Goal: Navigation & Orientation: Find specific page/section

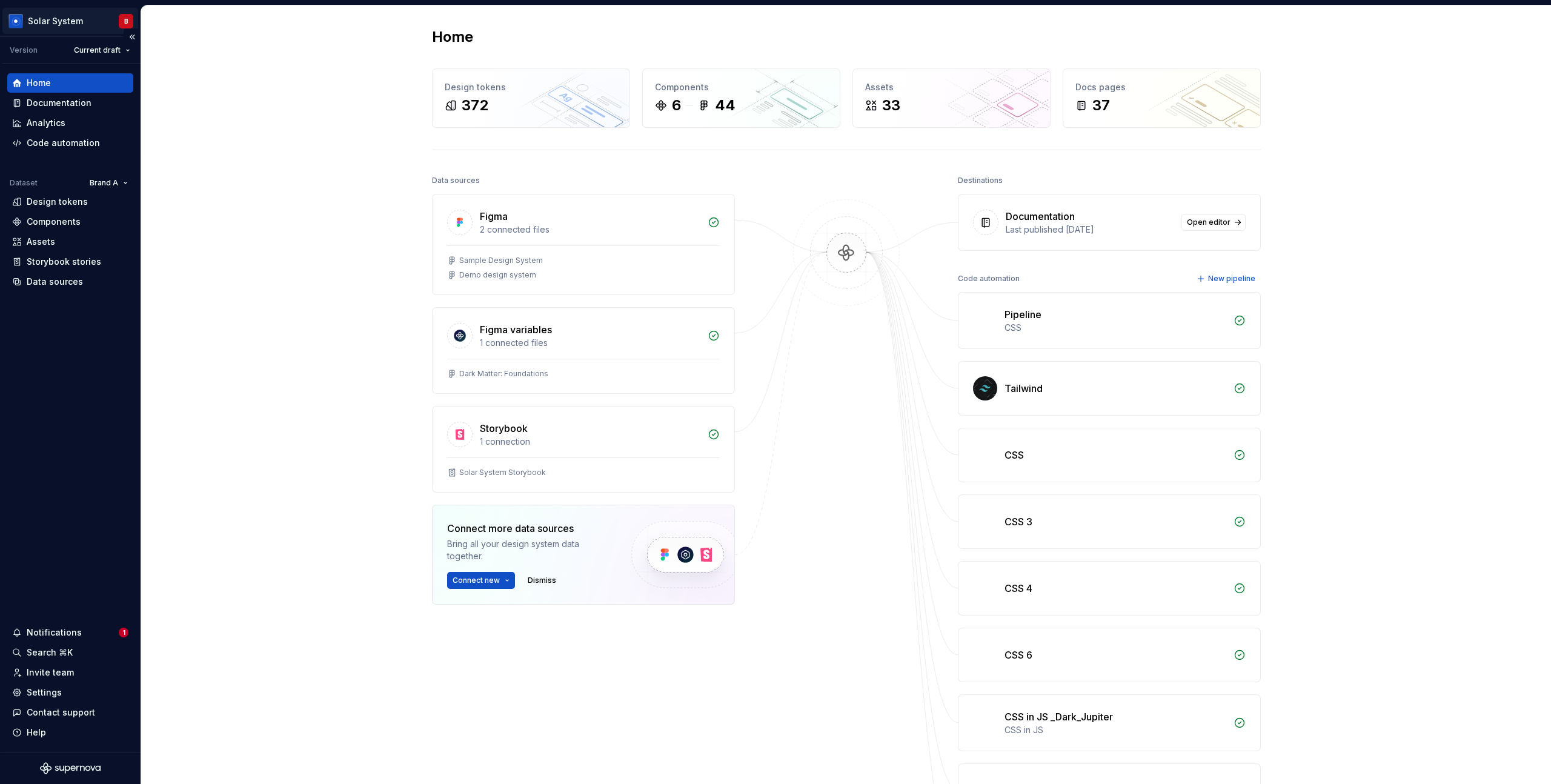
click at [80, 30] on html "Solar System B Version Current draft Home Documentation Analytics Code automati…" at bounding box center [775, 392] width 1551 height 784
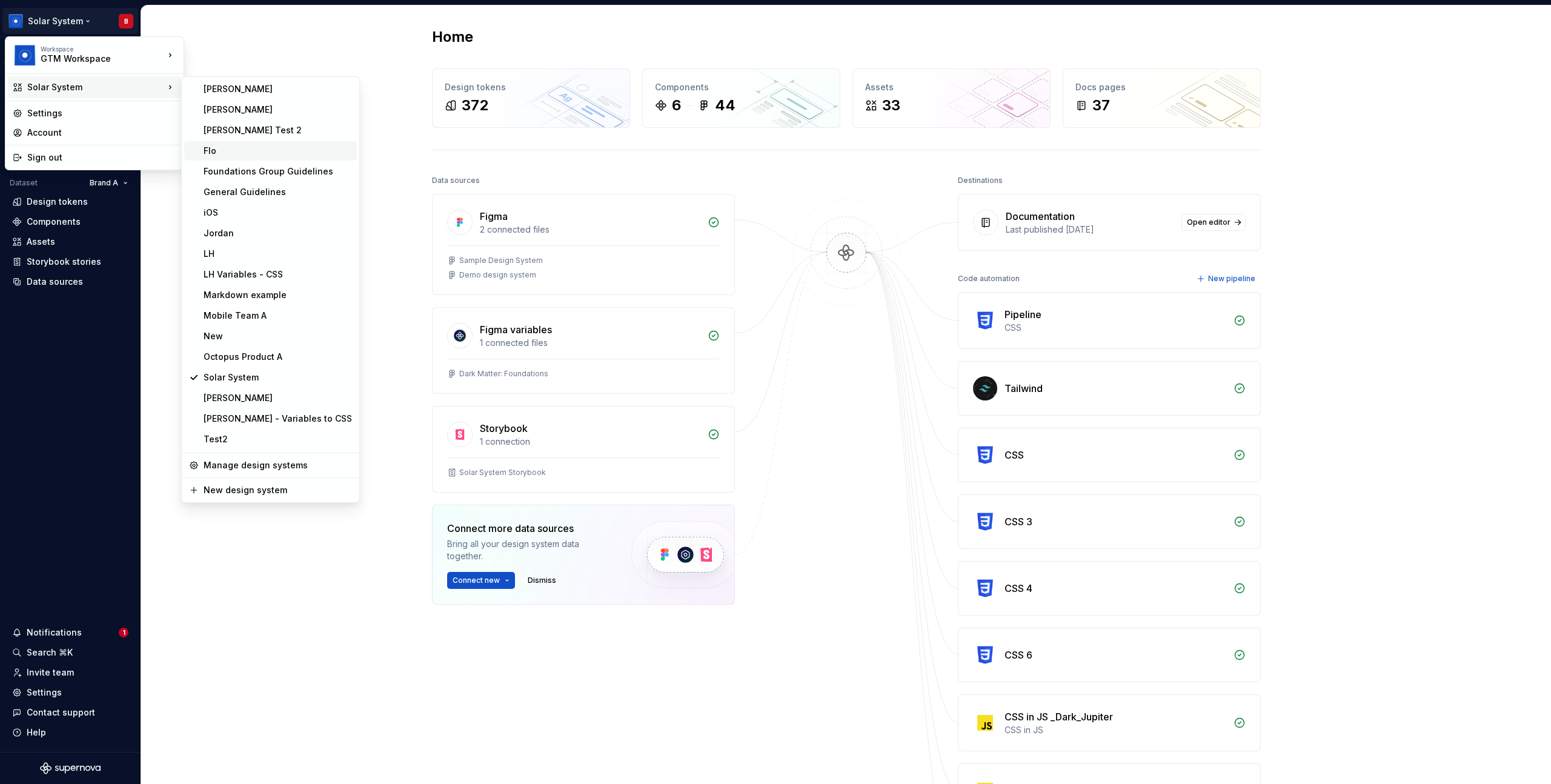
click at [244, 147] on div "Flo" at bounding box center [278, 150] width 149 height 12
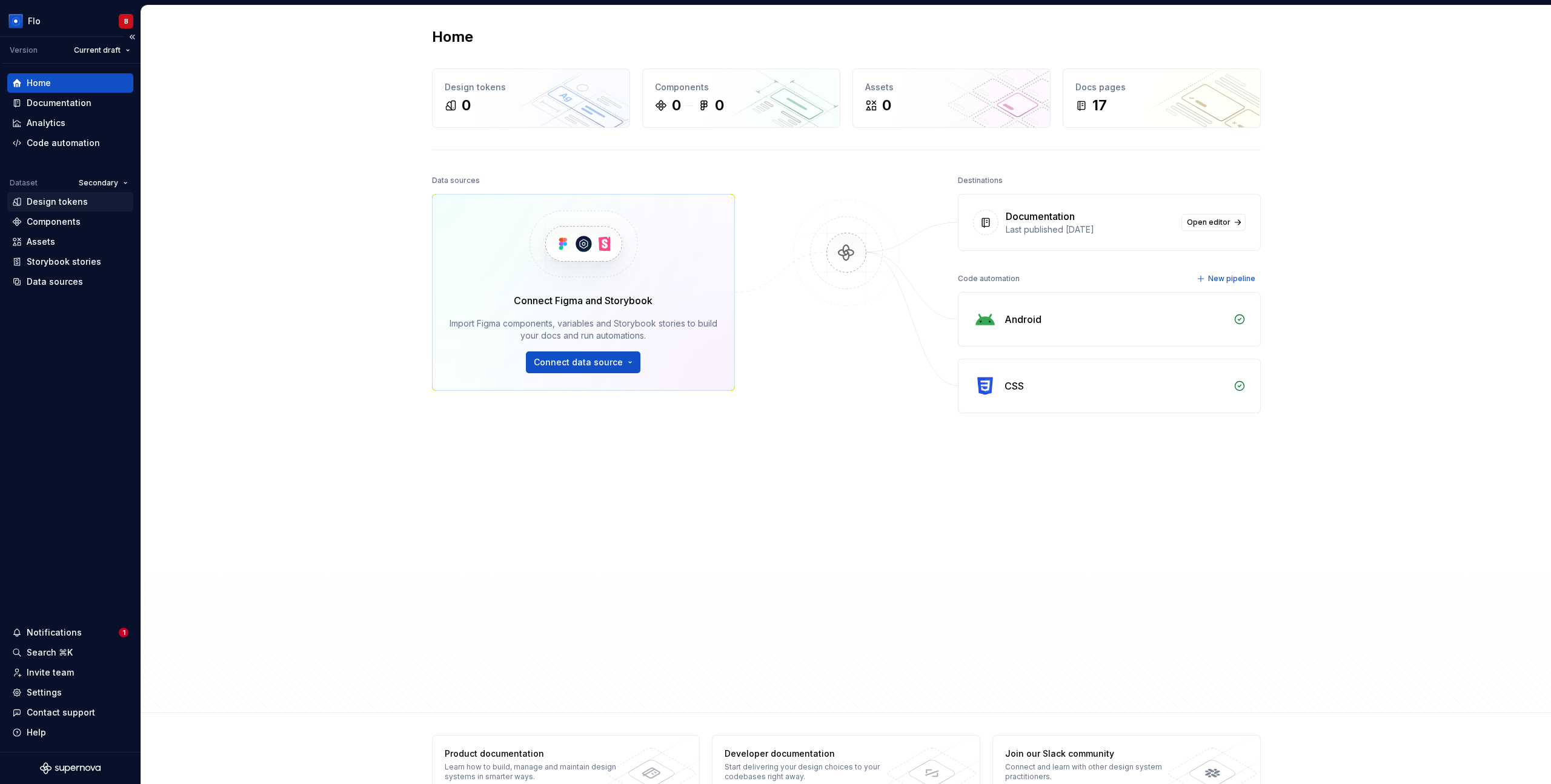
click at [47, 204] on div "Design tokens" at bounding box center [57, 201] width 62 height 12
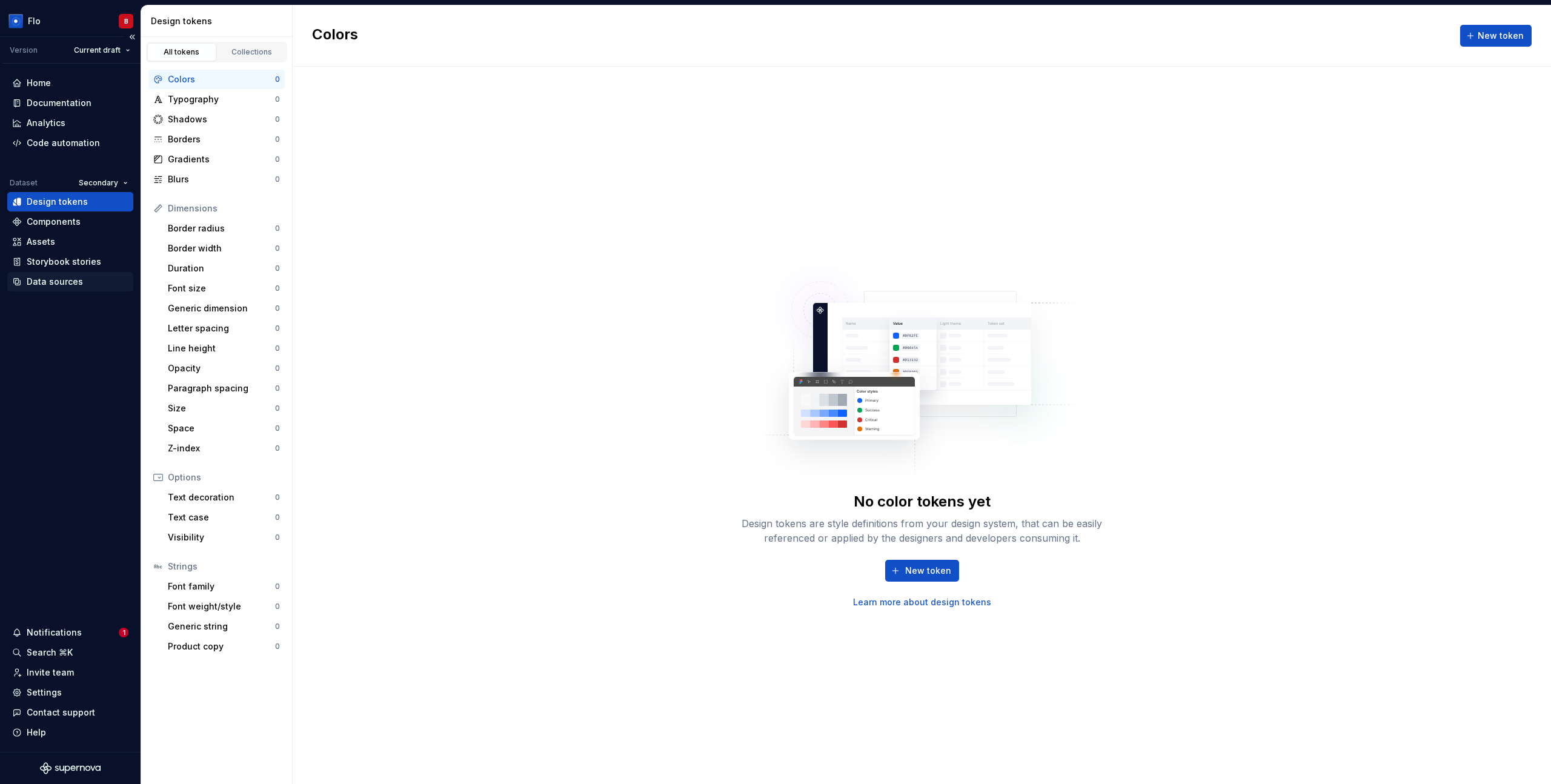
click at [40, 290] on div "Data sources" at bounding box center [70, 282] width 126 height 20
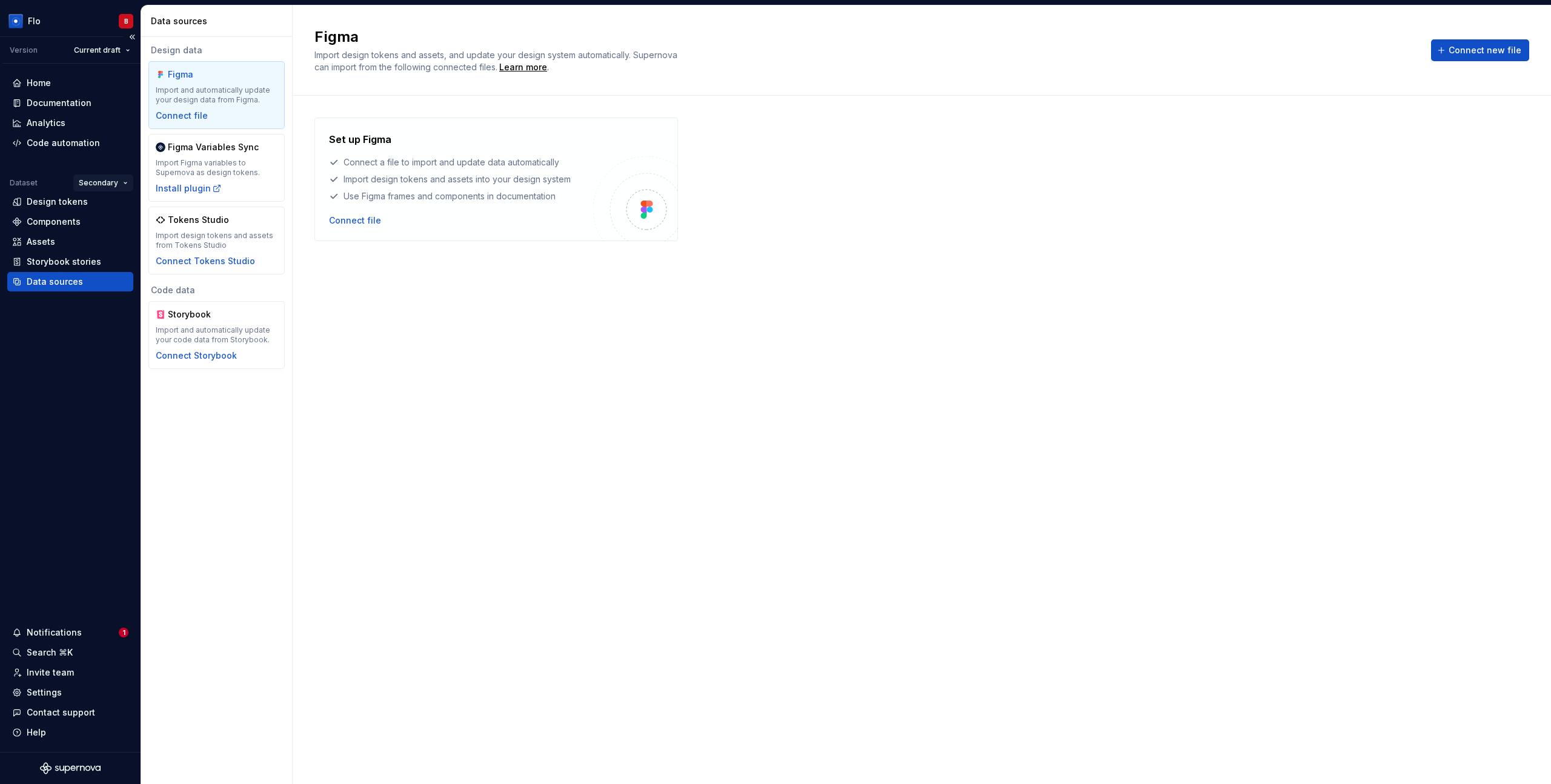
click at [101, 179] on html "Flo B Version Current draft Home Documentation Analytics Code automation Datase…" at bounding box center [775, 392] width 1551 height 784
click at [99, 204] on div "Primary" at bounding box center [137, 206] width 79 height 12
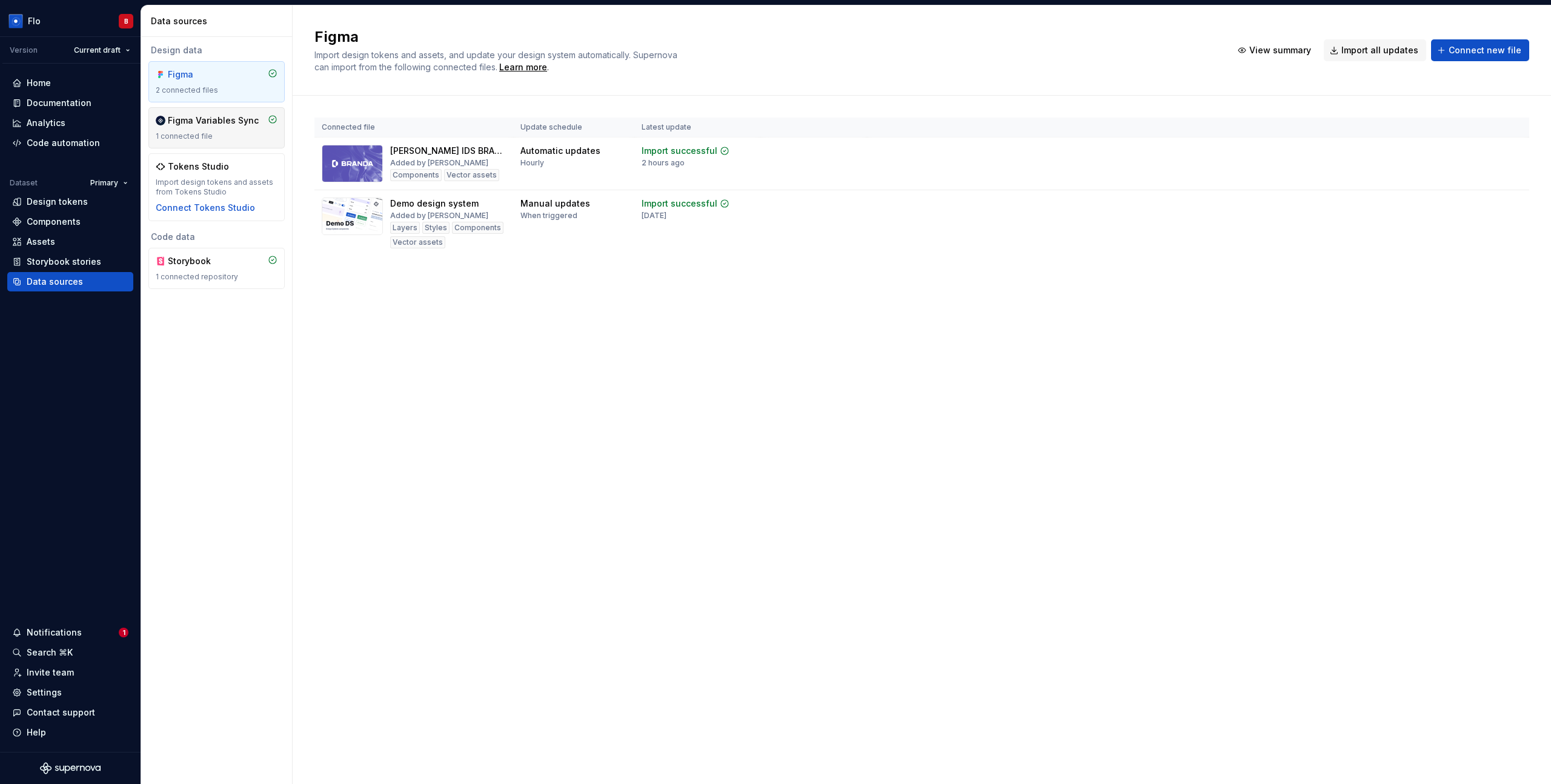
click at [168, 128] on div "Figma Variables Sync 1 connected file" at bounding box center [217, 127] width 122 height 26
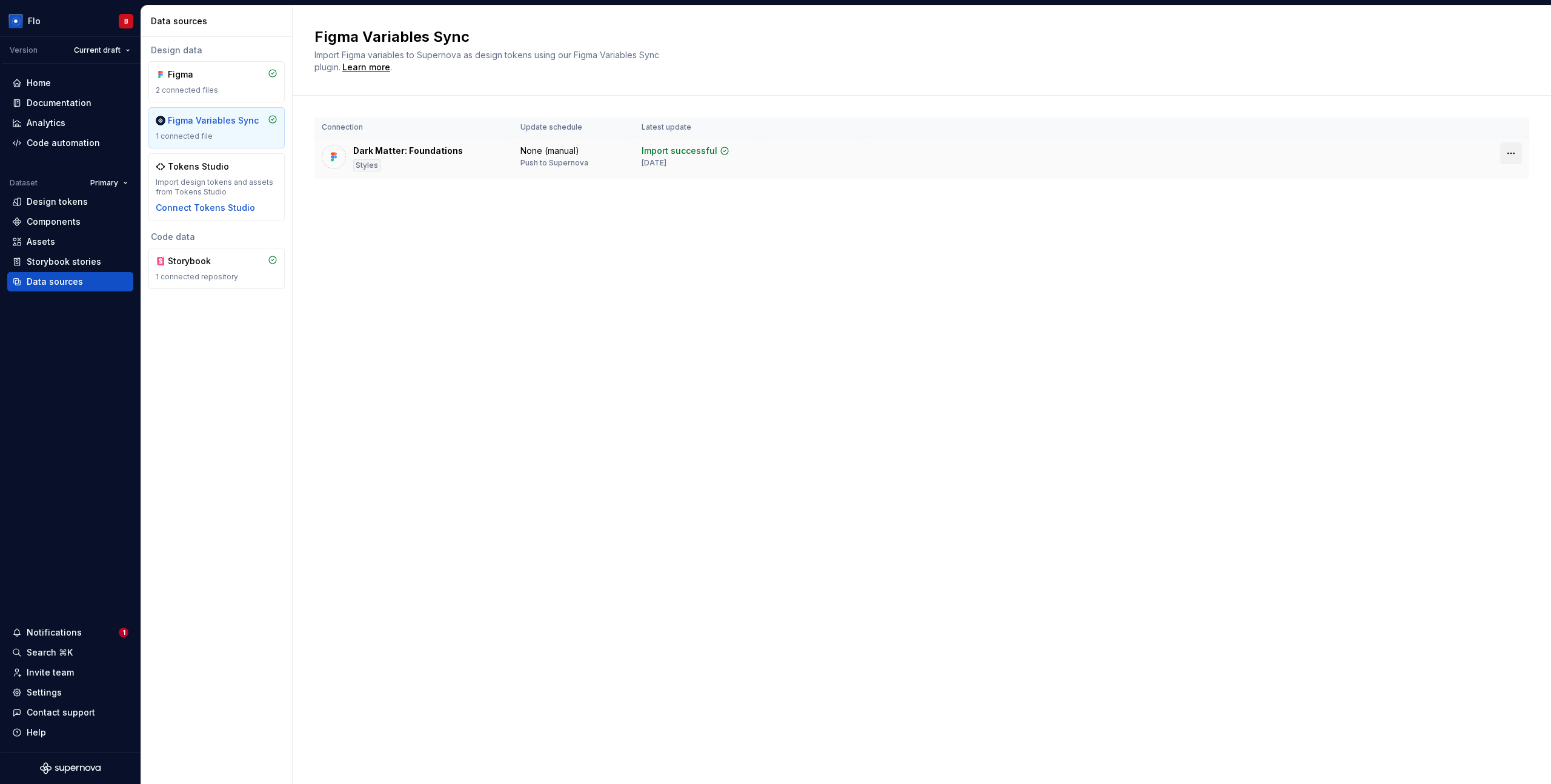
click at [1507, 157] on html "Flo B Version Current draft Home Documentation Analytics Code automation Datase…" at bounding box center [775, 392] width 1551 height 784
click at [1247, 146] on html "Flo B Version Current draft Home Documentation Analytics Code automation Datase…" at bounding box center [775, 392] width 1551 height 784
click at [58, 148] on div "Code automation" at bounding box center [62, 143] width 73 height 12
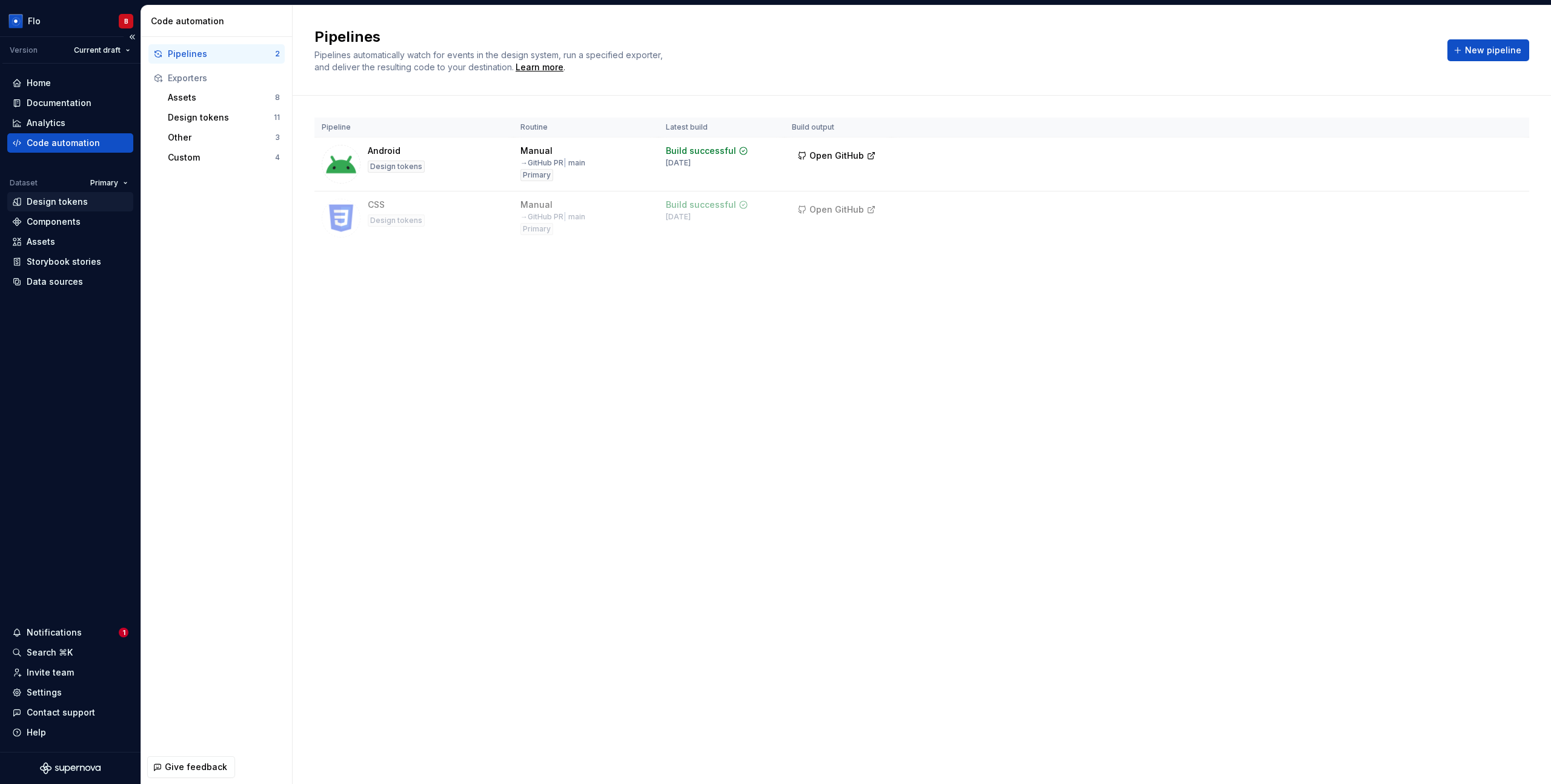
click at [73, 199] on div "Design tokens" at bounding box center [57, 201] width 62 height 12
